Goal: Transaction & Acquisition: Purchase product/service

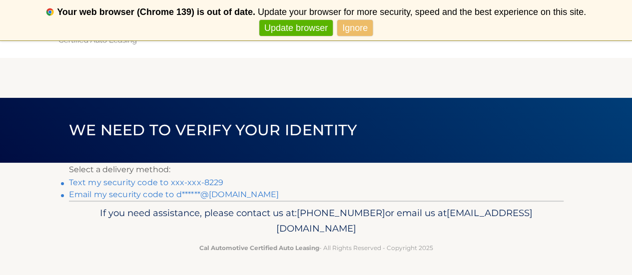
click at [285, 28] on link "Update browser" at bounding box center [295, 28] width 73 height 16
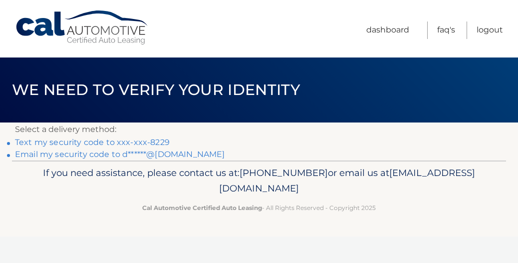
click at [75, 138] on link "Text my security code to xxx-xxx-8229" at bounding box center [92, 141] width 155 height 9
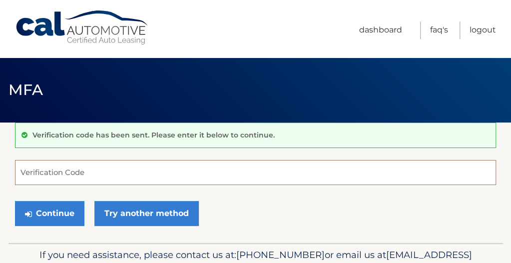
click at [23, 175] on input "Verification Code" at bounding box center [255, 172] width 481 height 25
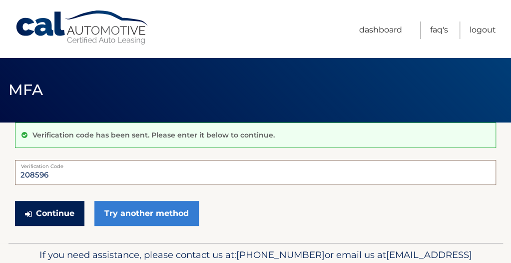
type input "208596"
click at [42, 205] on button "Continue" at bounding box center [49, 213] width 69 height 25
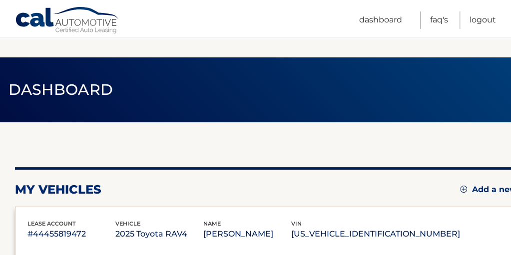
scroll to position [223, 0]
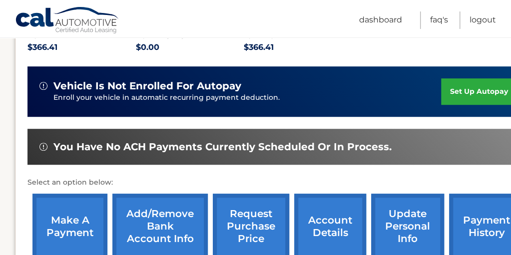
click at [60, 236] on link "make a payment" at bounding box center [69, 226] width 75 height 65
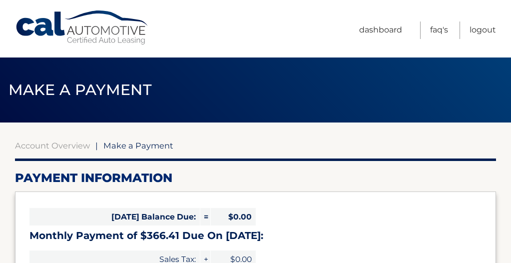
select select "NDFlOWRkMzAtZDFjYy00ZjE2LTgxMjMtZWM5ZDFjNTU5MTI3"
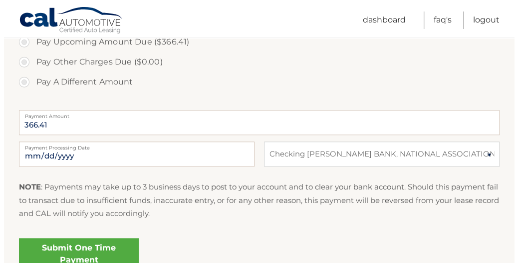
scroll to position [360, 0]
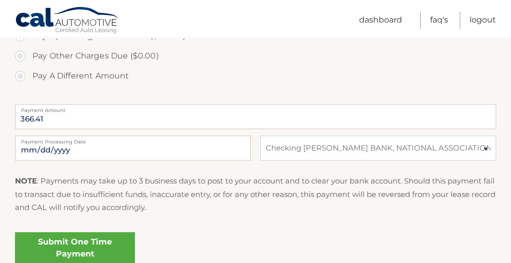
click at [93, 246] on link "Submit One Time Payment" at bounding box center [75, 248] width 120 height 32
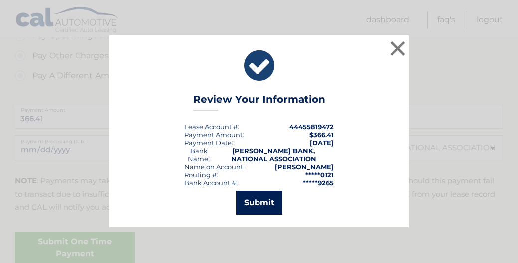
click at [263, 201] on button "Submit" at bounding box center [259, 203] width 46 height 24
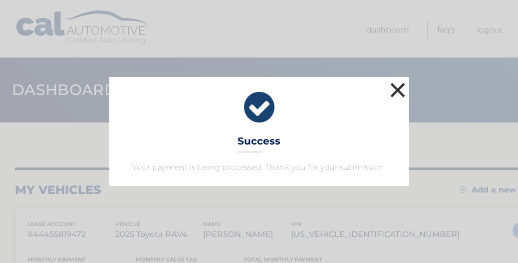
click at [398, 91] on button "×" at bounding box center [398, 90] width 20 height 20
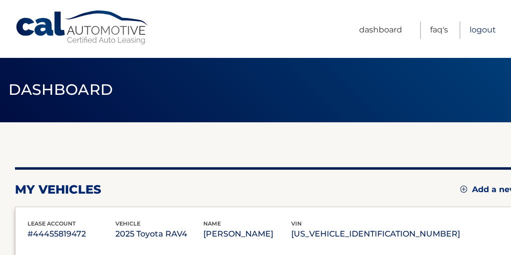
click at [486, 27] on link "Logout" at bounding box center [482, 29] width 26 height 17
